Goal: Communication & Community: Answer question/provide support

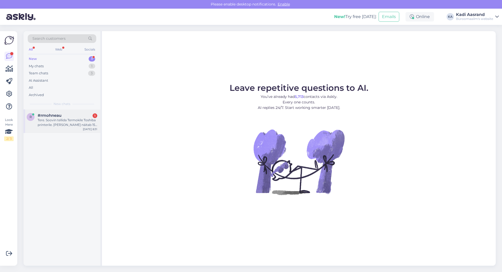
click at [80, 121] on div "Tere. Soovin tellida Termokile Toshiba printerile. [PERSON_NAME] näitab 150 tk,…" at bounding box center [68, 122] width 60 height 9
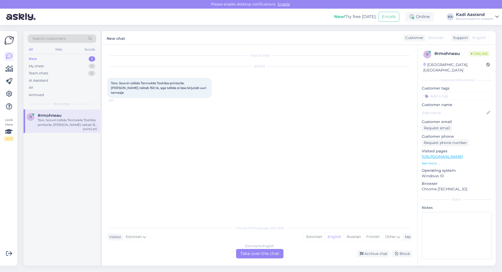
click at [172, 88] on span "Tere. Soovin tellida Termokile Toshiba printerile. [PERSON_NAME] näitab 150 tk,…" at bounding box center [159, 87] width 96 height 13
drag, startPoint x: 142, startPoint y: 83, endPoint x: 157, endPoint y: 81, distance: 15.3
click at [157, 81] on div "Tere. Soovin tellida Termokile Toshiba printerile. [PERSON_NAME] näitab 150 tk,…" at bounding box center [159, 88] width 105 height 20
copy span "Termokile"
click at [277, 177] on div "Chat started [DATE] Tere. Soovin tellida Termokile Toshiba printerile. [PERSON_…" at bounding box center [262, 134] width 310 height 168
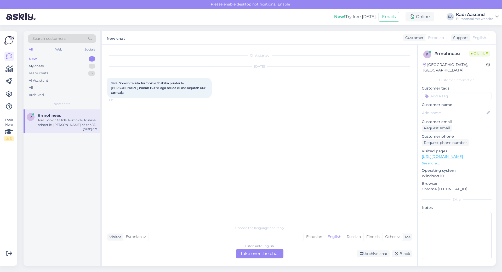
click at [275, 176] on div "Chat started [DATE] Tere. Soovin tellida Termokile Toshiba printerile. [PERSON_…" at bounding box center [262, 134] width 310 height 168
click at [316, 237] on div "Estonian" at bounding box center [314, 237] width 21 height 8
click at [265, 255] on div "Estonian to Estonian Take over the chat" at bounding box center [259, 253] width 47 height 9
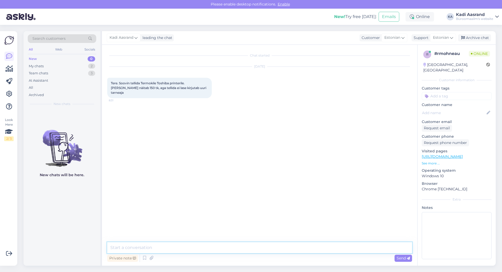
click at [240, 245] on textarea at bounding box center [259, 247] width 305 height 11
type textarea "Tere, kas oskate mulle antud toote toodekoodi öelda, mis algab K-tähega"
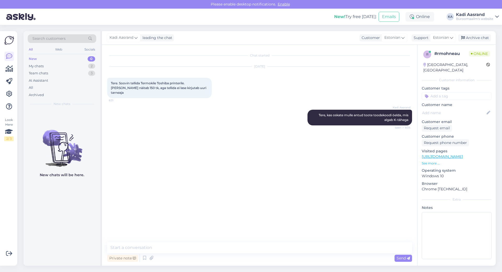
click at [240, 125] on div "Kadi Aasrand Tere, kas oskate mulle antud toote toodekoodi öelda, mis algab K-t…" at bounding box center [259, 117] width 305 height 27
click at [167, 255] on div "Private note Send" at bounding box center [259, 258] width 305 height 10
click at [173, 249] on textarea at bounding box center [259, 247] width 305 height 11
paste textarea "M"
type textarea "Mõtlete vist seda toodet?"
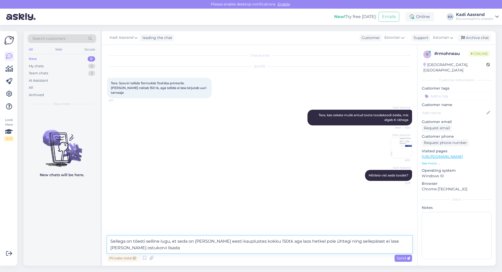
type textarea "Sellega on tõesti selline lugu, et seda on [PERSON_NAME] eesti kauplustes kokku…"
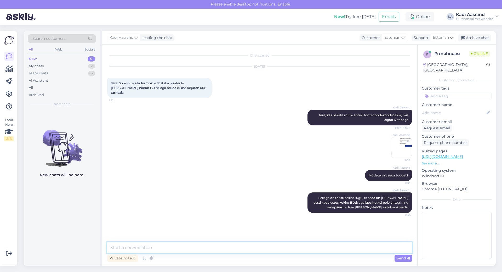
click at [193, 248] on textarea at bounding box center [259, 247] width 305 height 11
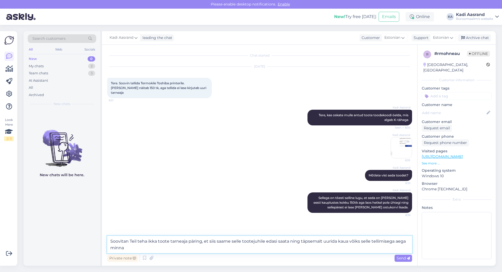
type textarea "Soovitan Teil teha ikka toote tarneaja päring, et siis saame selle tootejuhile …"
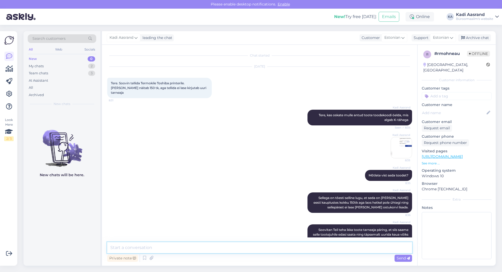
scroll to position [8, 0]
